Goal: Task Accomplishment & Management: Manage account settings

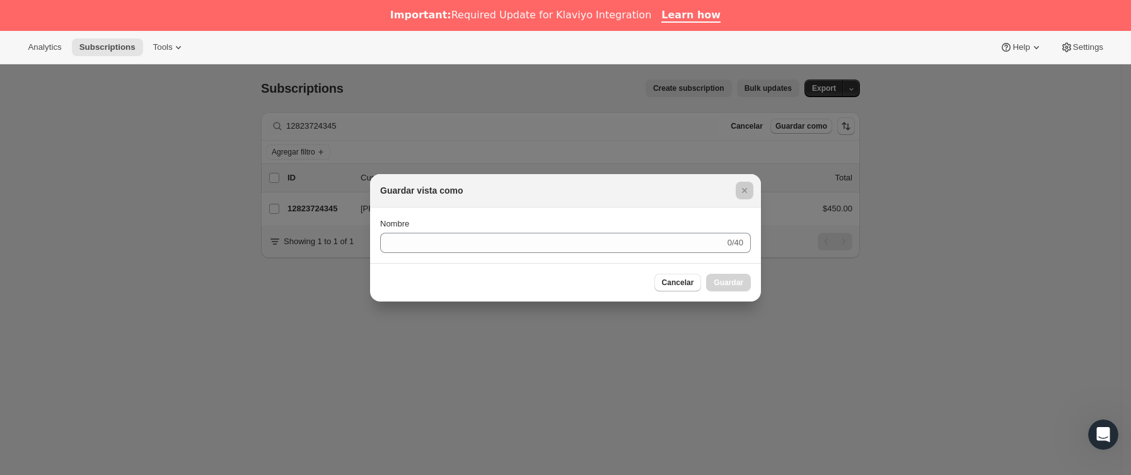
click at [244, 131] on div at bounding box center [565, 237] width 1131 height 475
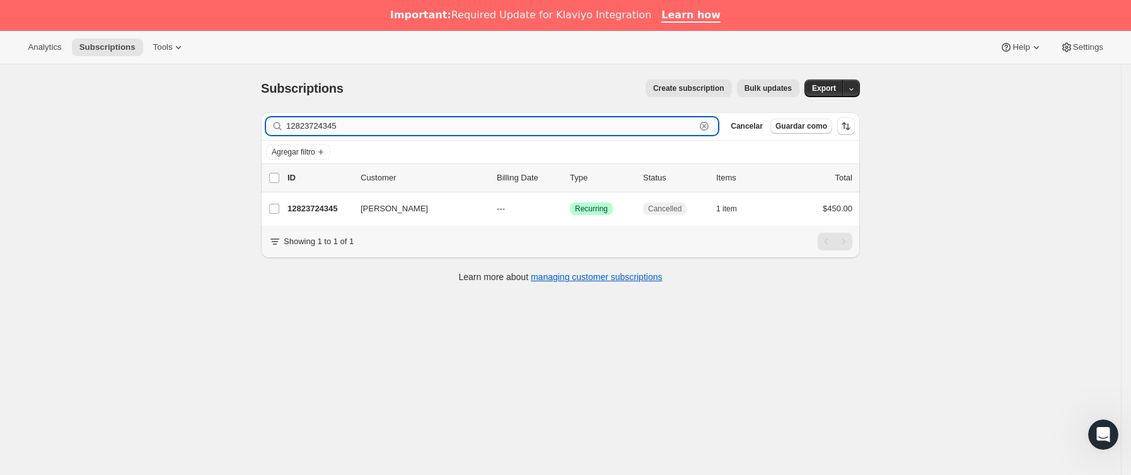
click at [375, 133] on input "12823724345" at bounding box center [490, 126] width 409 height 18
drag, startPoint x: 377, startPoint y: 125, endPoint x: 161, endPoint y: 117, distance: 215.8
click at [161, 117] on div "Subscriptions. Esta página está lista Subscriptions Create subscription Bulk up…" at bounding box center [560, 301] width 1121 height 475
paste input "[EMAIL_ADDRESS][DOMAIN_NAME]"
type input "[EMAIL_ADDRESS][DOMAIN_NAME]"
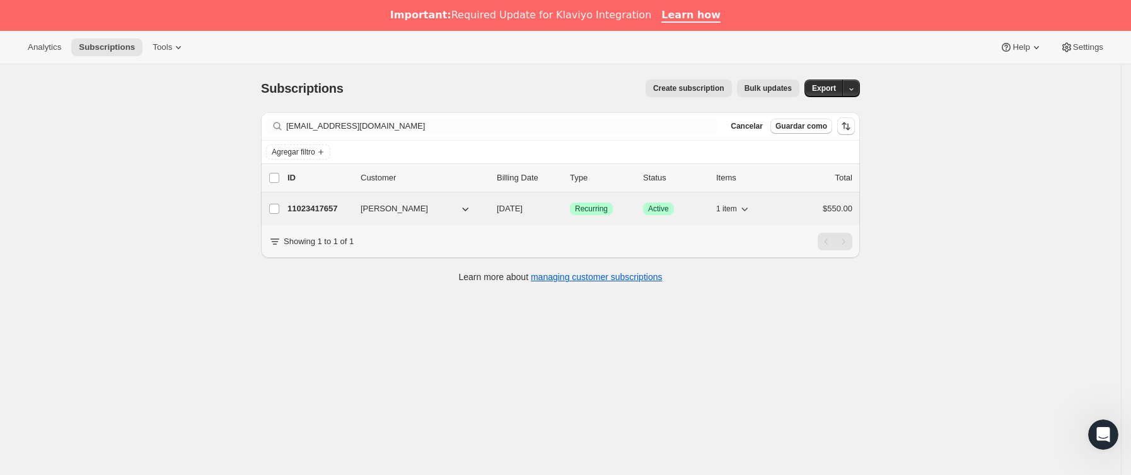
click at [349, 202] on div "11023417657 [PERSON_NAME] [DATE] Logrado Recurring Logrado Active 1 item $550.00" at bounding box center [570, 209] width 565 height 18
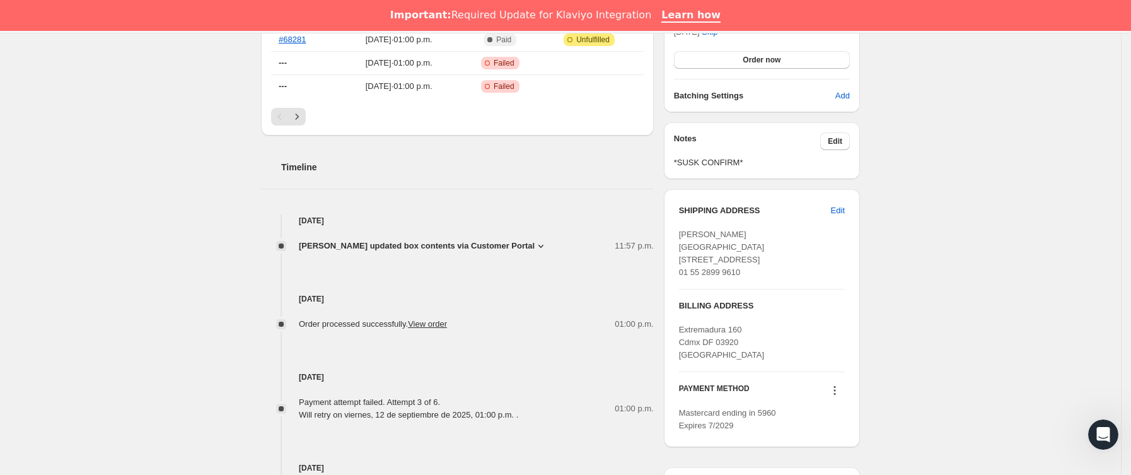
scroll to position [473, 0]
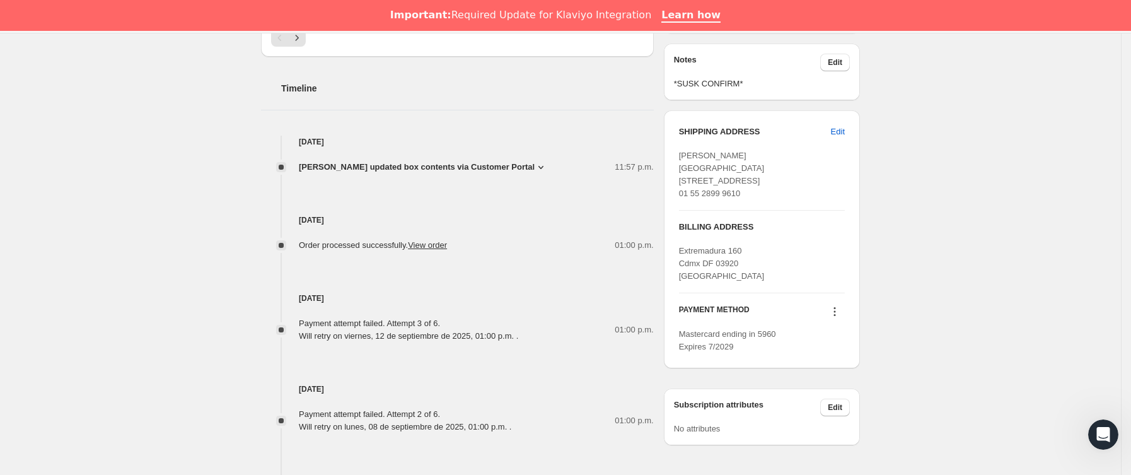
click at [411, 167] on span "[PERSON_NAME] updated box contents via Customer Portal" at bounding box center [417, 167] width 236 height 13
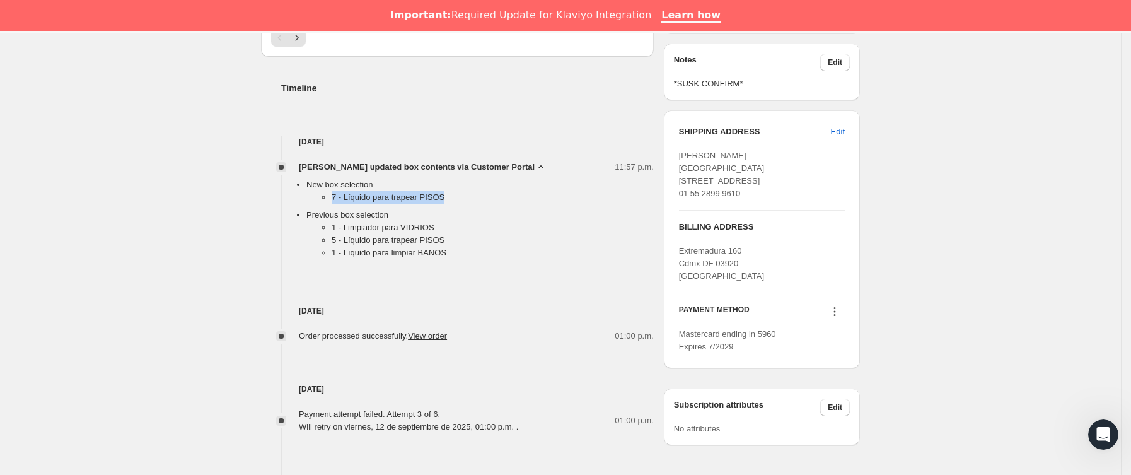
drag, startPoint x: 331, startPoint y: 199, endPoint x: 475, endPoint y: 201, distance: 144.4
click at [475, 201] on ul "7 - Líquido para trapear PISOS" at bounding box center [479, 200] width 347 height 18
copy li "7 - Líquido para trapear PISOS"
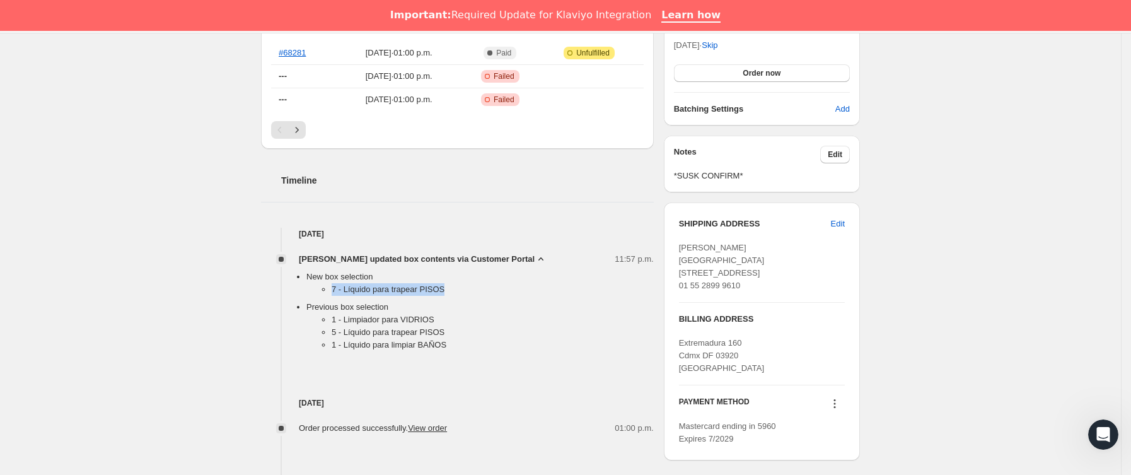
scroll to position [0, 0]
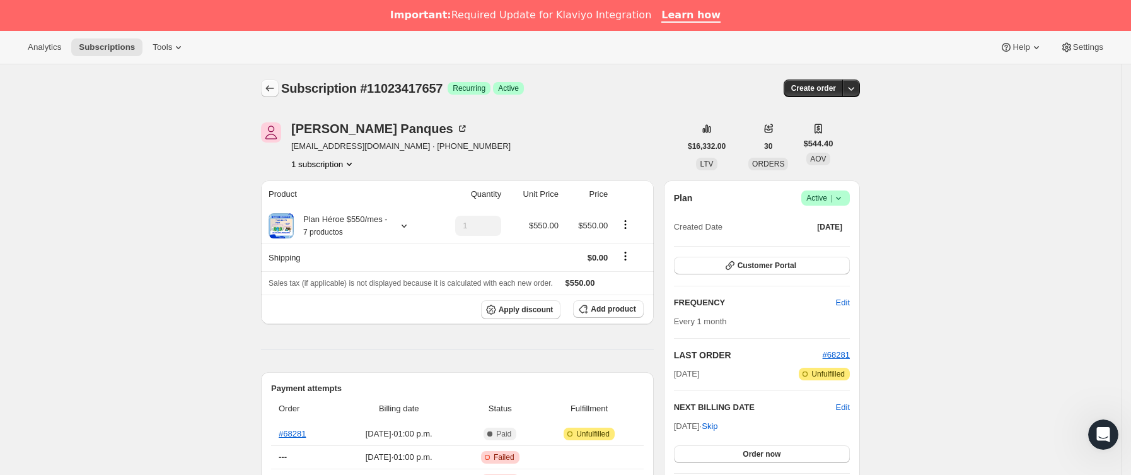
click at [275, 87] on icon "Subscriptions" at bounding box center [270, 88] width 13 height 13
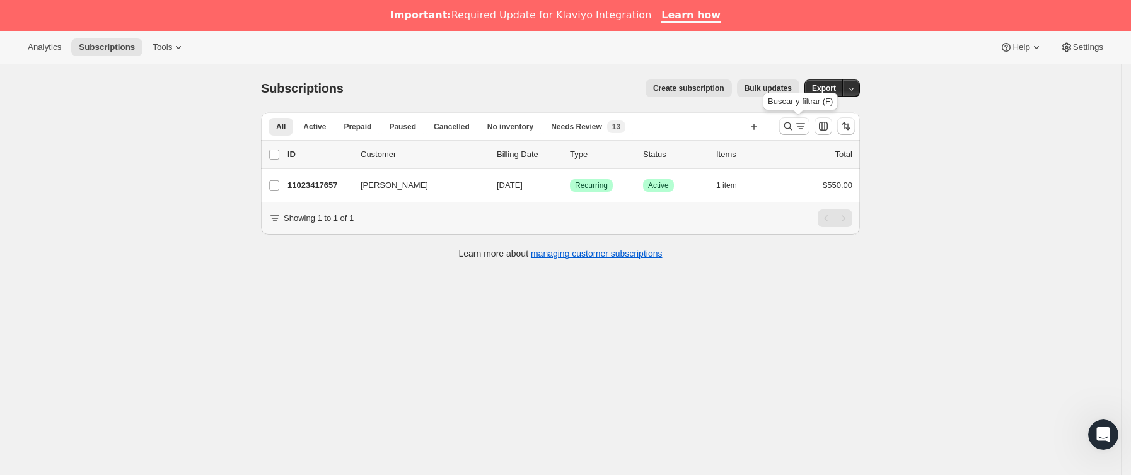
click at [783, 131] on div at bounding box center [794, 126] width 30 height 18
click at [788, 127] on icon "Buscar y filtrar resultados" at bounding box center [788, 126] width 13 height 13
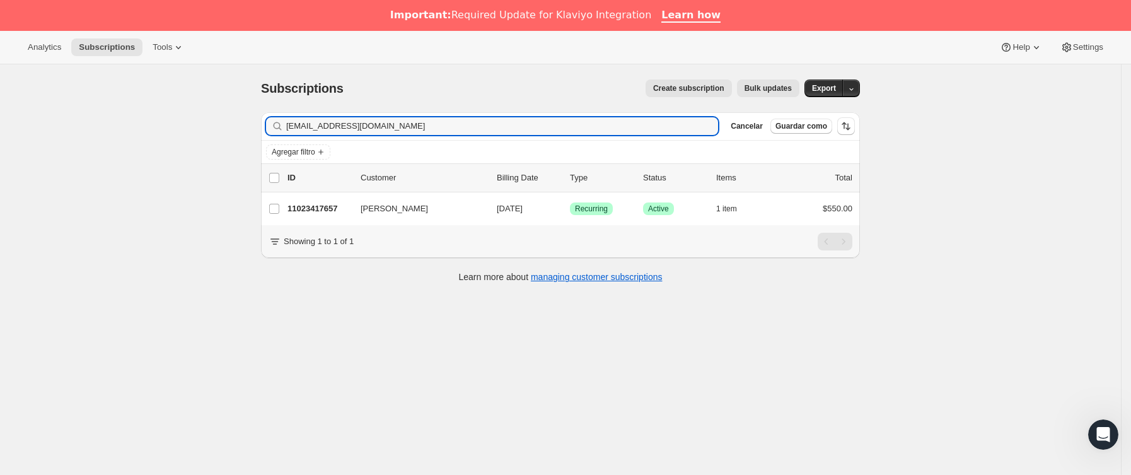
drag, startPoint x: 422, startPoint y: 125, endPoint x: 149, endPoint y: 137, distance: 272.7
click at [149, 137] on div "Subscriptions. Esta página está lista Subscriptions Create subscription Bulk up…" at bounding box center [560, 301] width 1121 height 475
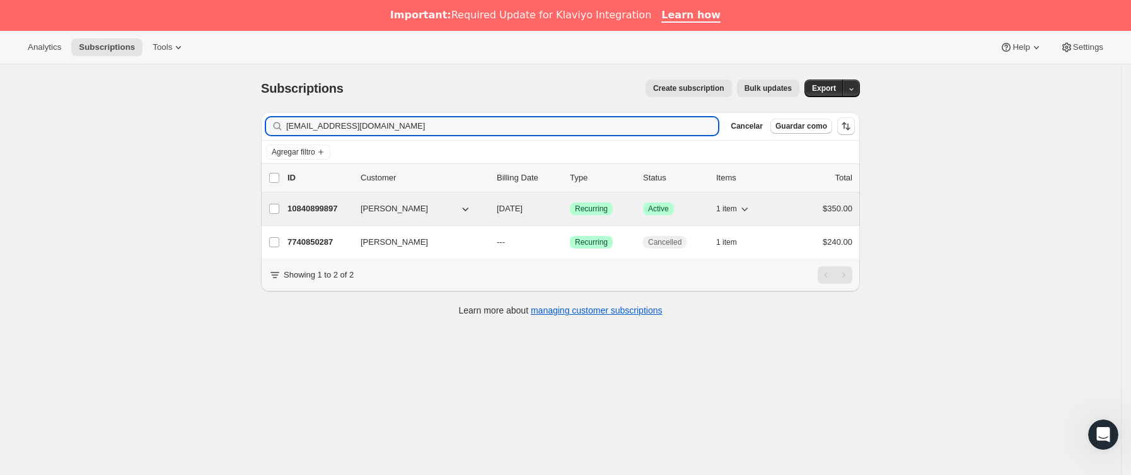
type input "[EMAIL_ADDRESS][DOMAIN_NAME]"
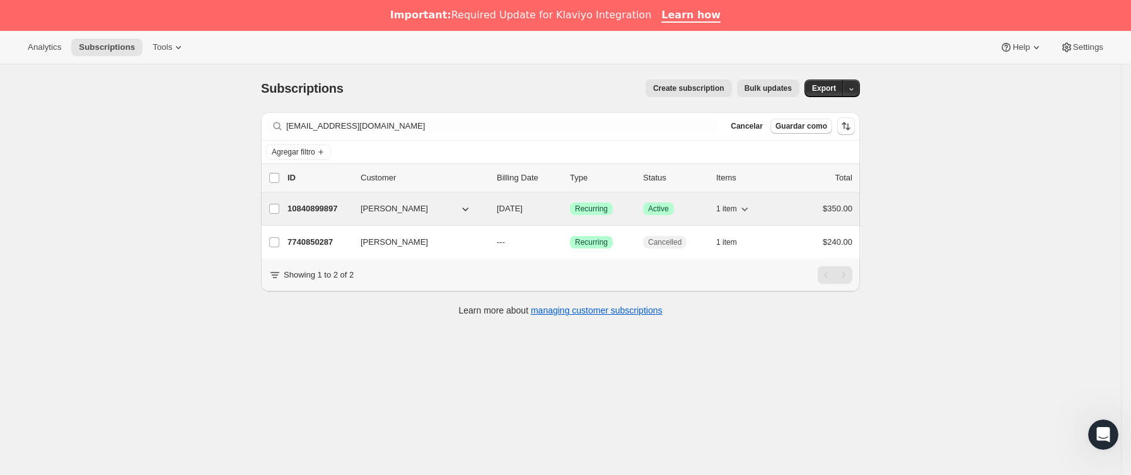
click at [356, 216] on div "10840899897 [PERSON_NAME] [DATE] Logrado Recurring Logrado Active 1 item $350.00" at bounding box center [570, 209] width 565 height 18
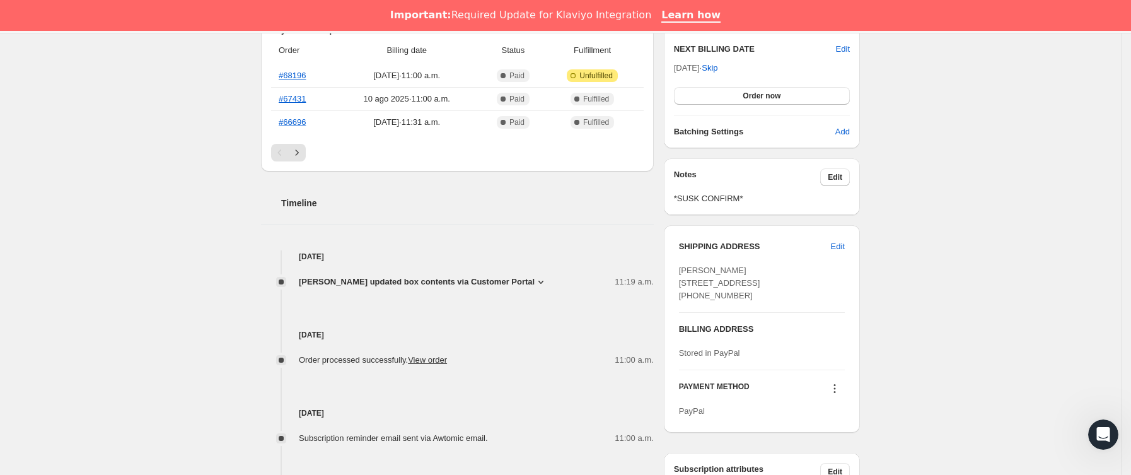
scroll to position [378, 0]
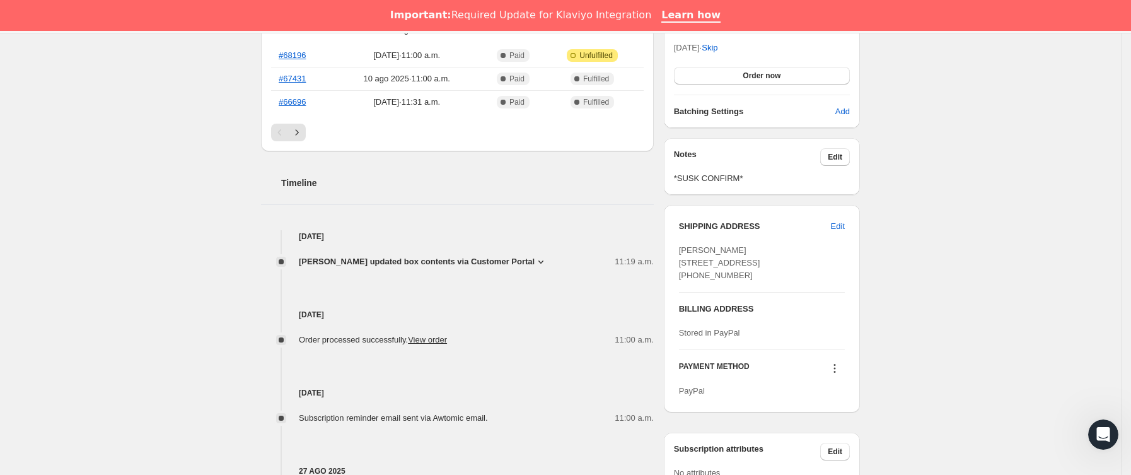
click at [384, 262] on span "[PERSON_NAME] updated box contents via Customer Portal" at bounding box center [417, 261] width 236 height 13
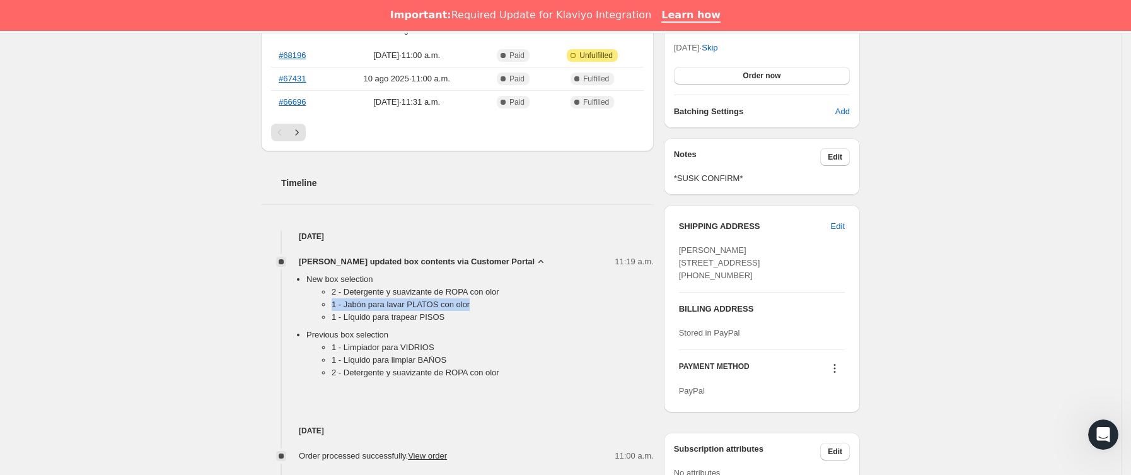
drag, startPoint x: 322, startPoint y: 300, endPoint x: 488, endPoint y: 301, distance: 166.5
click at [488, 301] on ul "2 - Detergente y suavizante de ROPA con olor 1 - Jabón para [PERSON_NAME] con o…" at bounding box center [479, 307] width 347 height 43
click at [443, 311] on li "1 - Líquido para trapear PISOS" at bounding box center [493, 317] width 322 height 13
drag, startPoint x: 453, startPoint y: 316, endPoint x: 309, endPoint y: 291, distance: 145.9
click at [309, 291] on ul "New box selection 2 - Detergente y suavizante de ROPA con olor 1 - Jabón para […" at bounding box center [467, 328] width 373 height 111
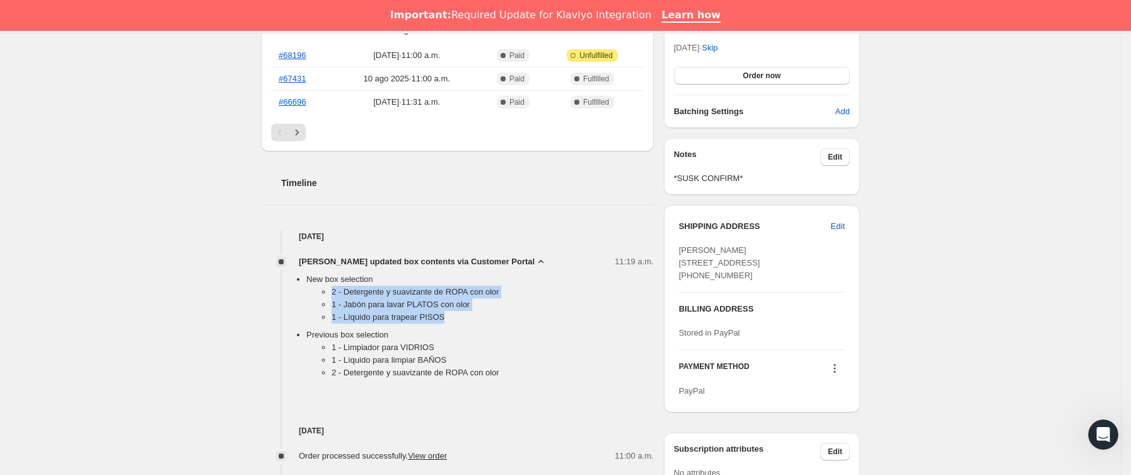
copy ul "2 - Detergente y suavizante de ROPA con olor 1 - Jabón para [PERSON_NAME] con o…"
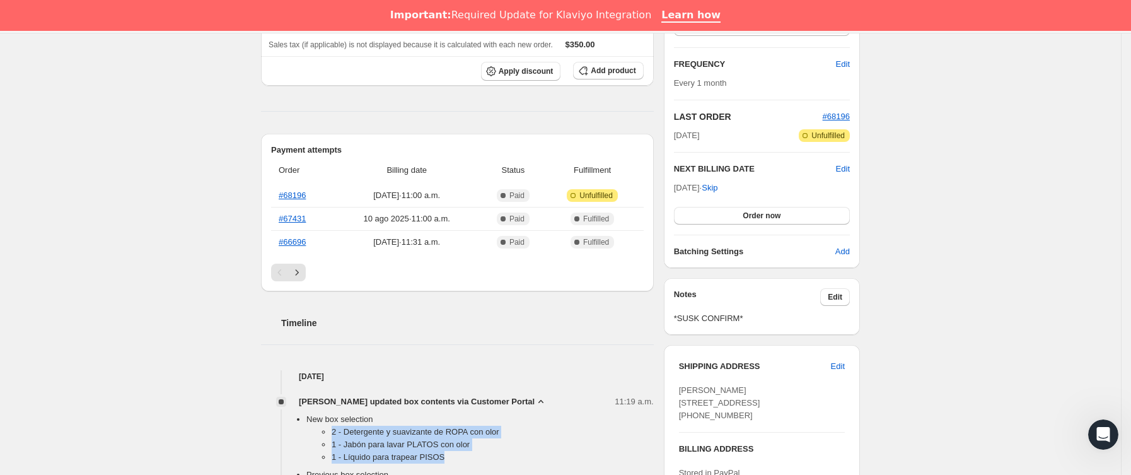
scroll to position [0, 0]
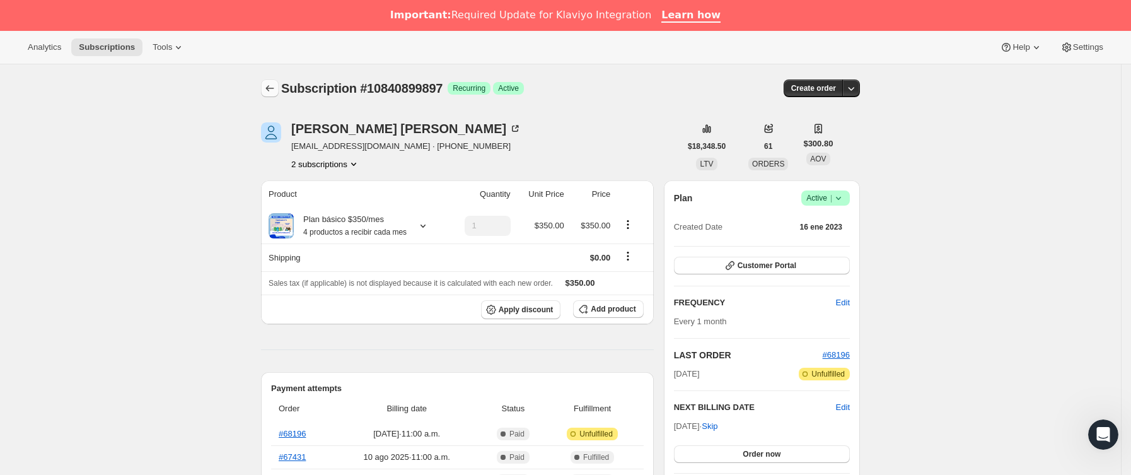
click at [275, 86] on icon "Subscriptions" at bounding box center [270, 88] width 13 height 13
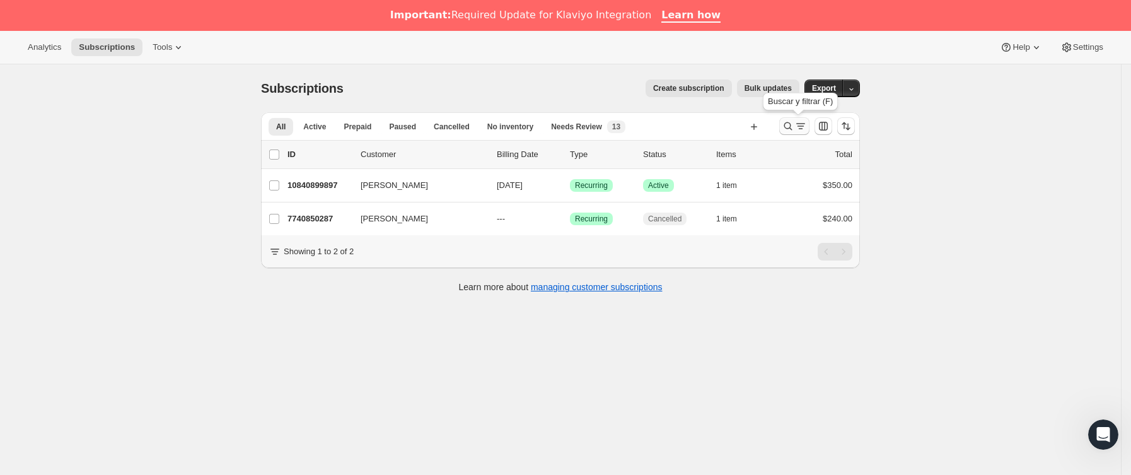
click at [795, 123] on icon "Buscar y filtrar resultados" at bounding box center [788, 126] width 13 height 13
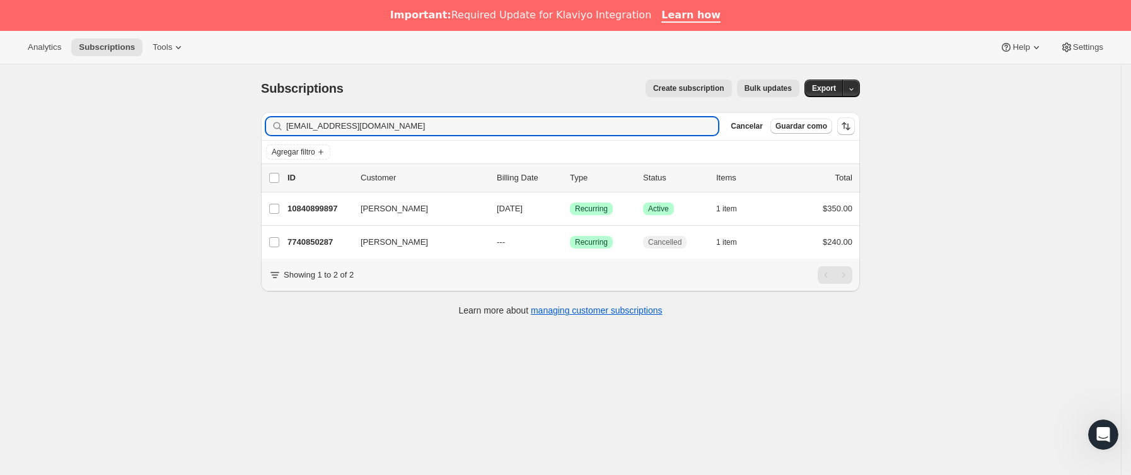
drag, startPoint x: 404, startPoint y: 125, endPoint x: -9, endPoint y: 154, distance: 414.0
click at [0, 154] on html "Analytics Subscriptions Tools Help Settings Ir directamente al contenido Subscr…" at bounding box center [565, 237] width 1131 height 475
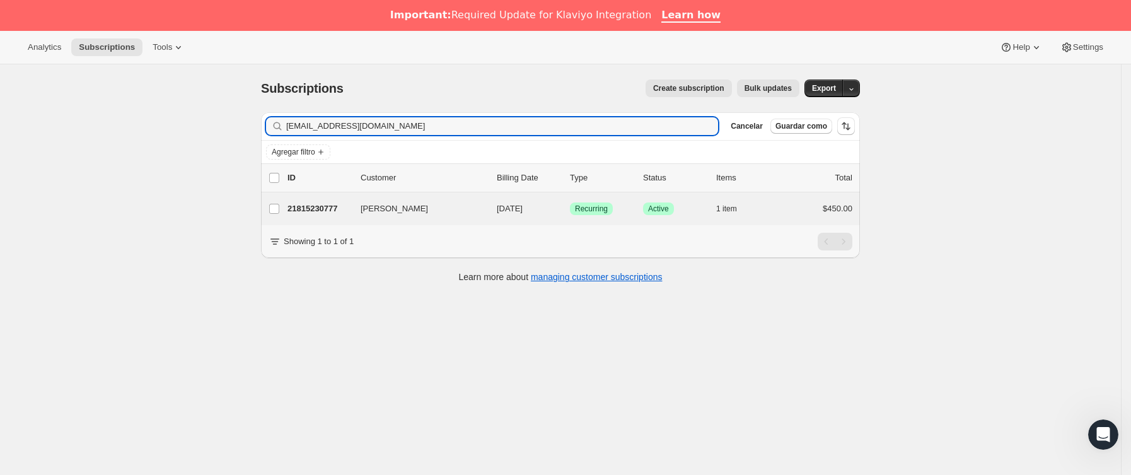
type input "[EMAIL_ADDRESS][DOMAIN_NAME]"
click at [341, 219] on div "[PERSON_NAME] 21815230777 [PERSON_NAME] [DATE] Logrado Recurring Logrado Active…" at bounding box center [560, 208] width 599 height 33
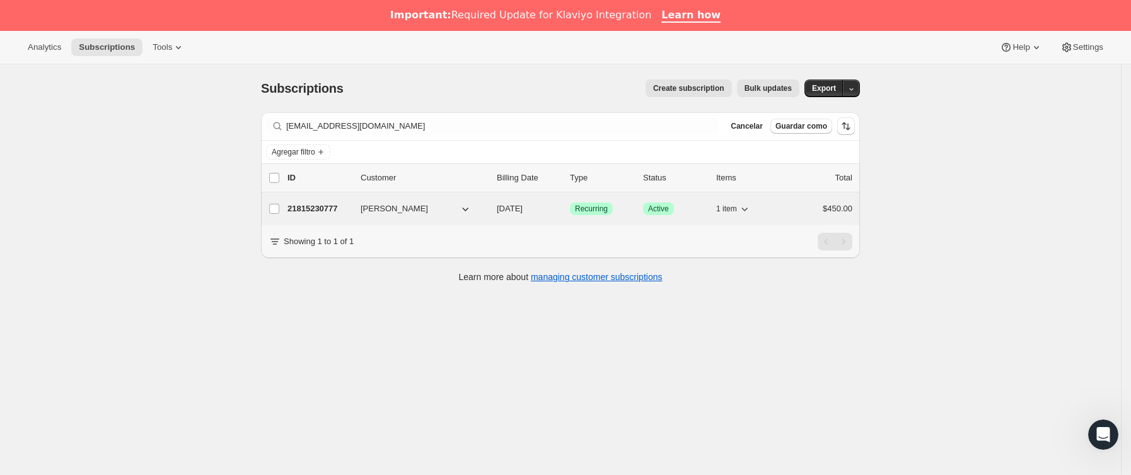
click at [371, 208] on span "[PERSON_NAME]" at bounding box center [394, 208] width 67 height 13
click at [349, 211] on p "21815230777" at bounding box center [319, 208] width 63 height 13
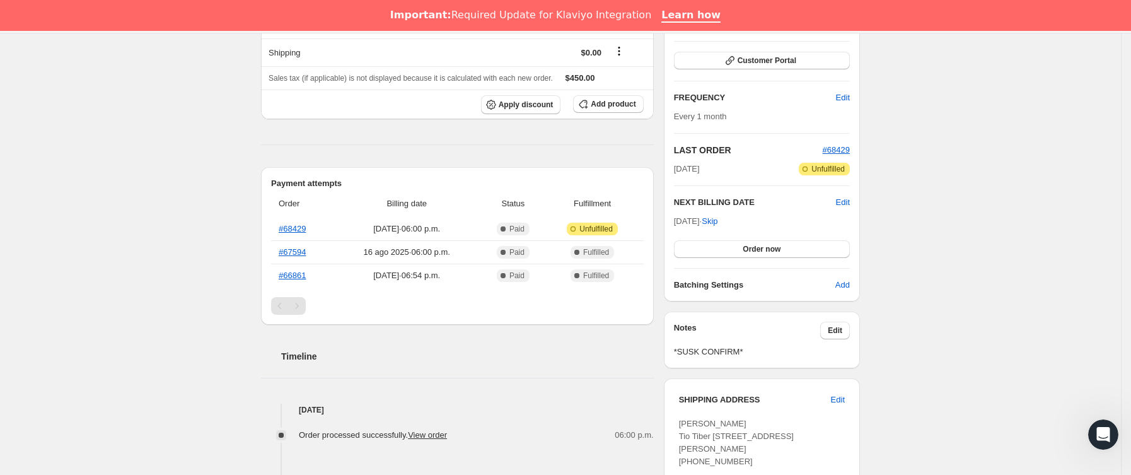
scroll to position [183, 0]
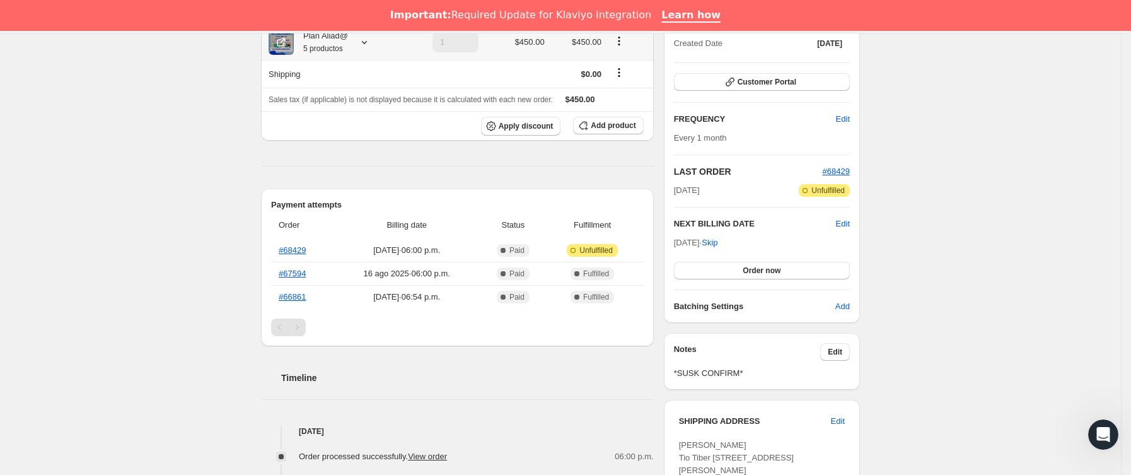
click at [371, 42] on icon at bounding box center [364, 42] width 13 height 13
